Goal: Check status: Check status

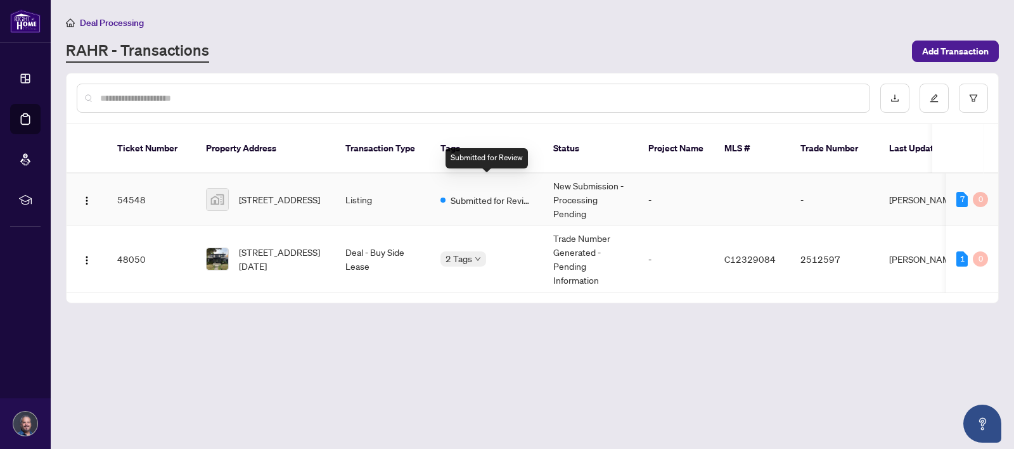
click at [490, 193] on span "Submitted for Review" at bounding box center [492, 200] width 82 height 14
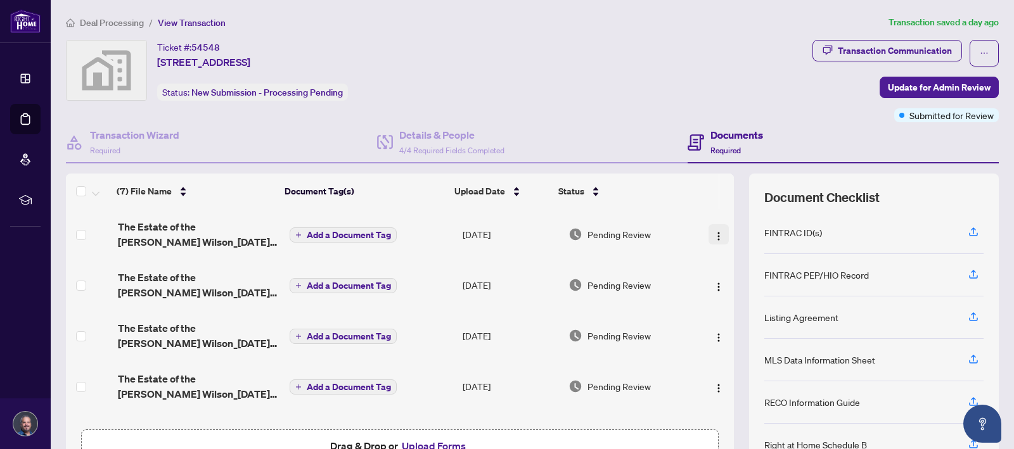
click at [713, 232] on img "button" at bounding box center [718, 236] width 10 height 10
click at [668, 105] on div "Ticket #: 54548 909-[STREET_ADDRESS] Status: New Submission - Processing Pending" at bounding box center [436, 81] width 746 height 82
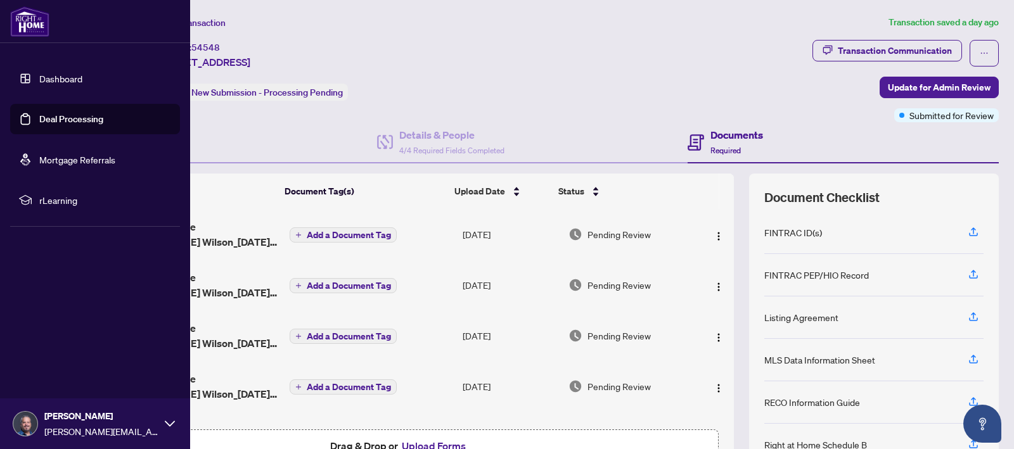
click at [44, 80] on link "Dashboard" at bounding box center [60, 78] width 43 height 11
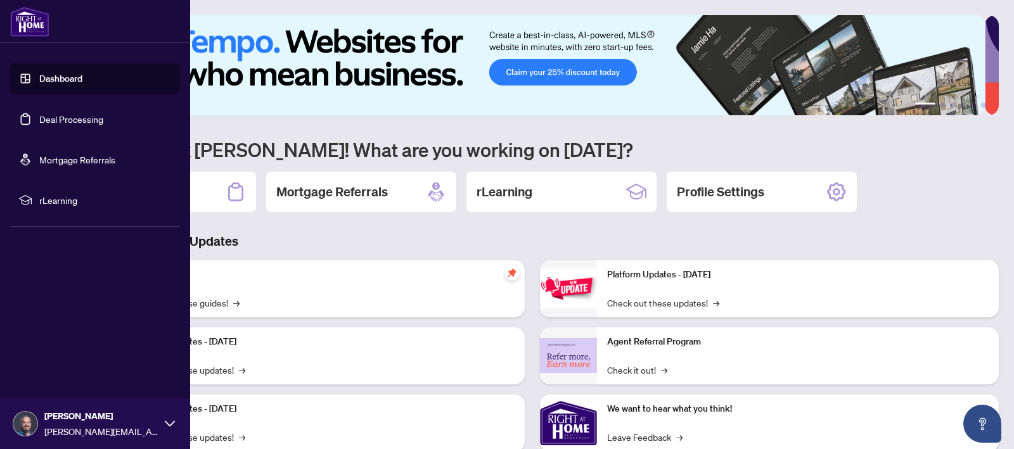
click at [57, 116] on link "Deal Processing" at bounding box center [71, 118] width 64 height 11
